Goal: Complete application form

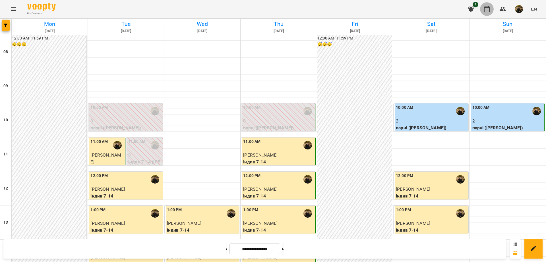
click at [489, 12] on icon "button" at bounding box center [487, 9] width 6 height 6
click at [7, 26] on icon "button" at bounding box center [5, 25] width 3 height 3
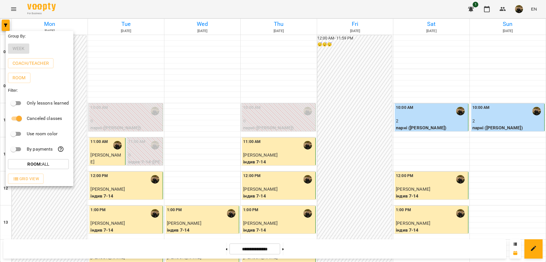
click at [70, 9] on div at bounding box center [273, 131] width 546 height 262
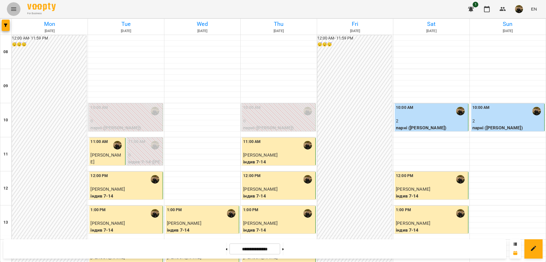
click at [12, 7] on icon "Menu" at bounding box center [13, 9] width 7 height 7
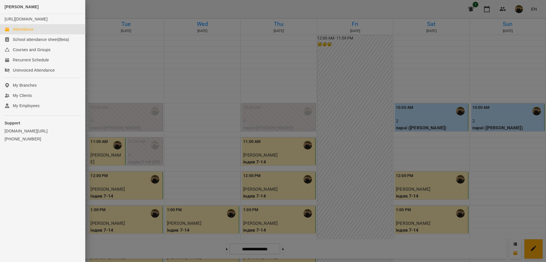
click at [91, 7] on div at bounding box center [273, 131] width 546 height 262
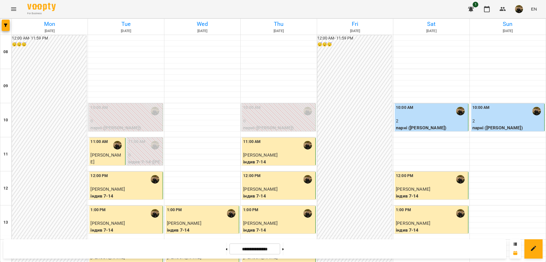
scroll to position [59, 0]
click at [226, 252] on button at bounding box center [226, 249] width 1 height 13
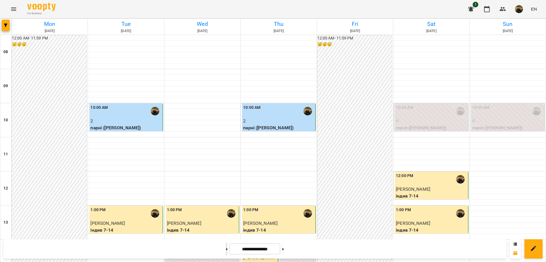
click at [226, 252] on button at bounding box center [226, 249] width 1 height 13
type input "**********"
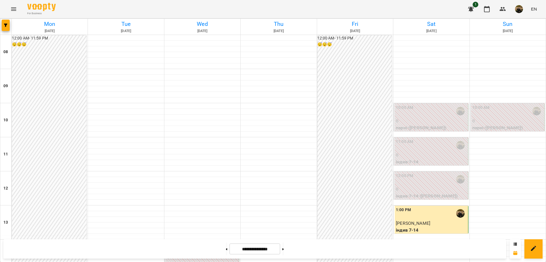
scroll to position [42, 0]
click at [284, 251] on button at bounding box center [282, 249] width 1 height 13
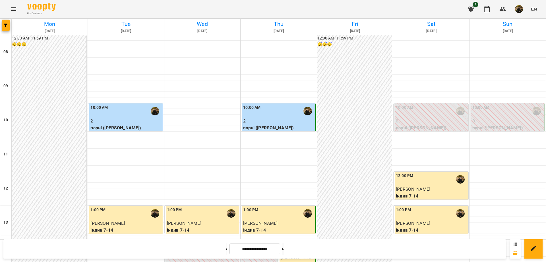
scroll to position [89, 0]
click at [226, 254] on button at bounding box center [226, 249] width 1 height 13
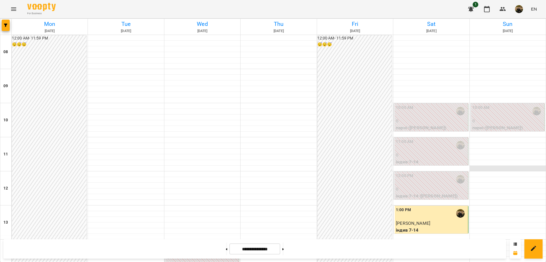
scroll to position [68, 0]
click at [284, 252] on button at bounding box center [282, 249] width 1 height 13
type input "**********"
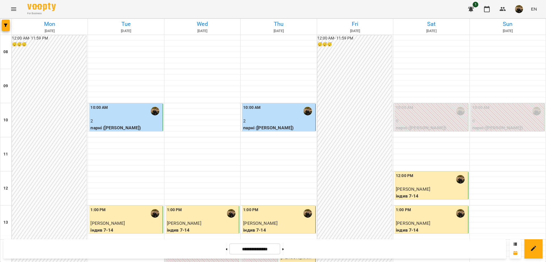
scroll to position [173, 0]
click at [284, 247] on button at bounding box center [282, 249] width 1 height 13
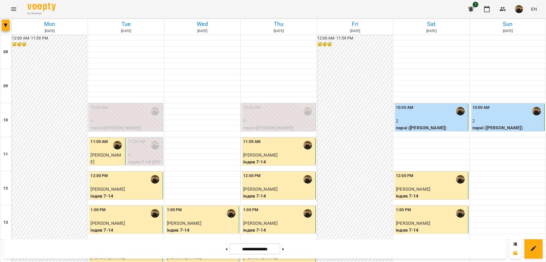
scroll to position [200, 0]
click at [284, 244] on button at bounding box center [282, 249] width 1 height 13
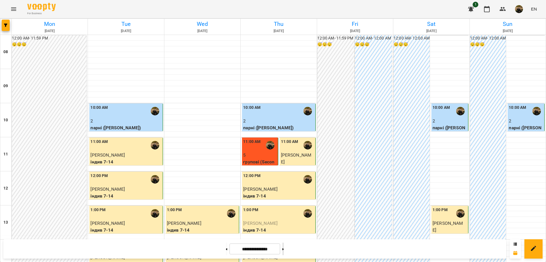
click at [284, 247] on button at bounding box center [282, 249] width 1 height 13
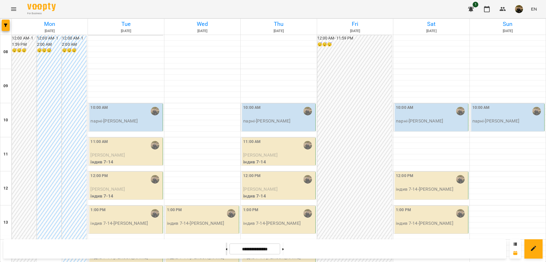
click at [226, 252] on button at bounding box center [226, 249] width 1 height 13
type input "**********"
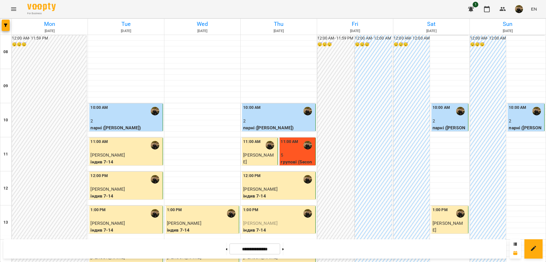
scroll to position [153, 0]
